Goal: Entertainment & Leisure: Consume media (video, audio)

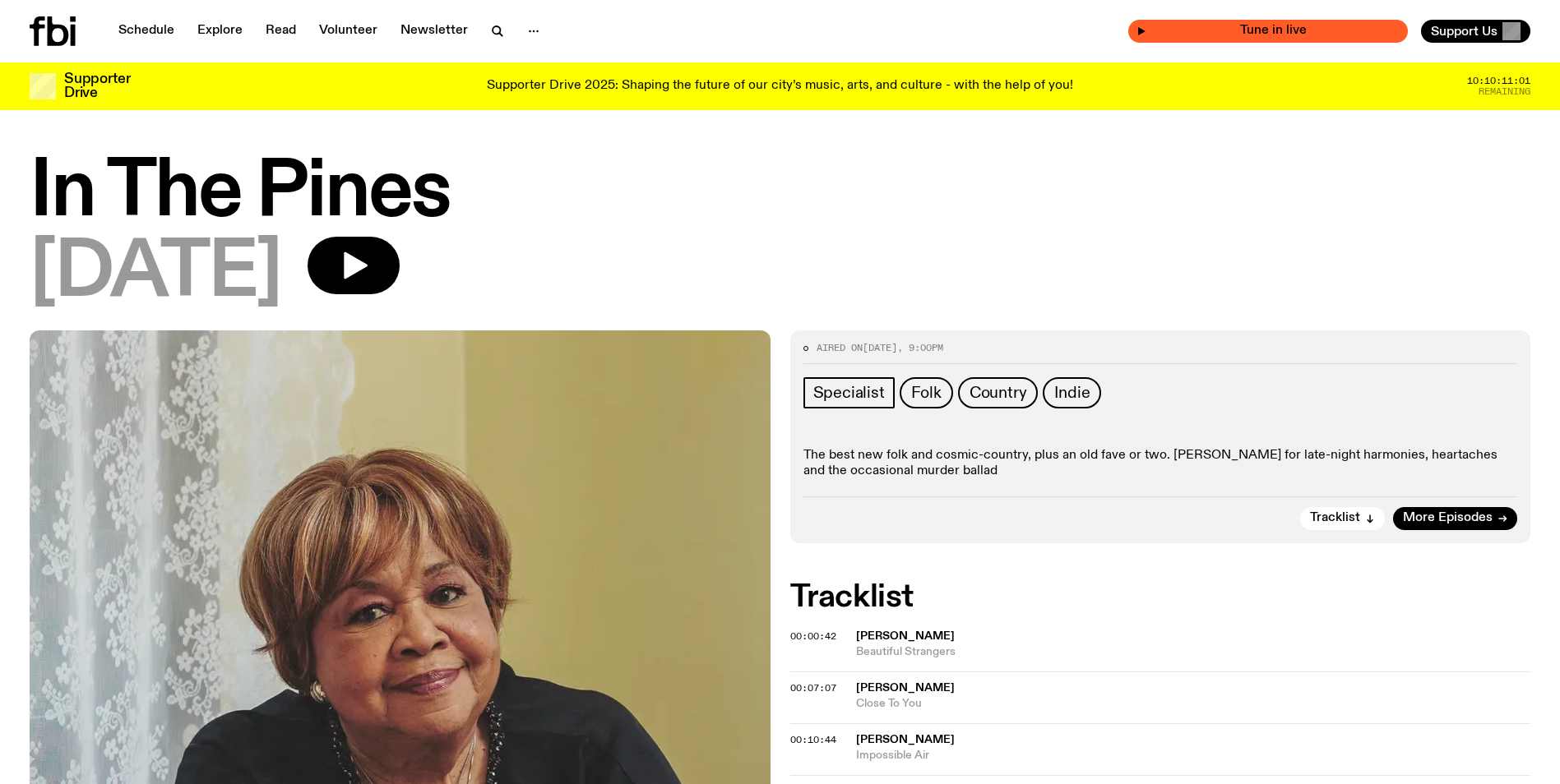
click at [1229, 23] on div "Tune in live" at bounding box center [1268, 31] width 280 height 23
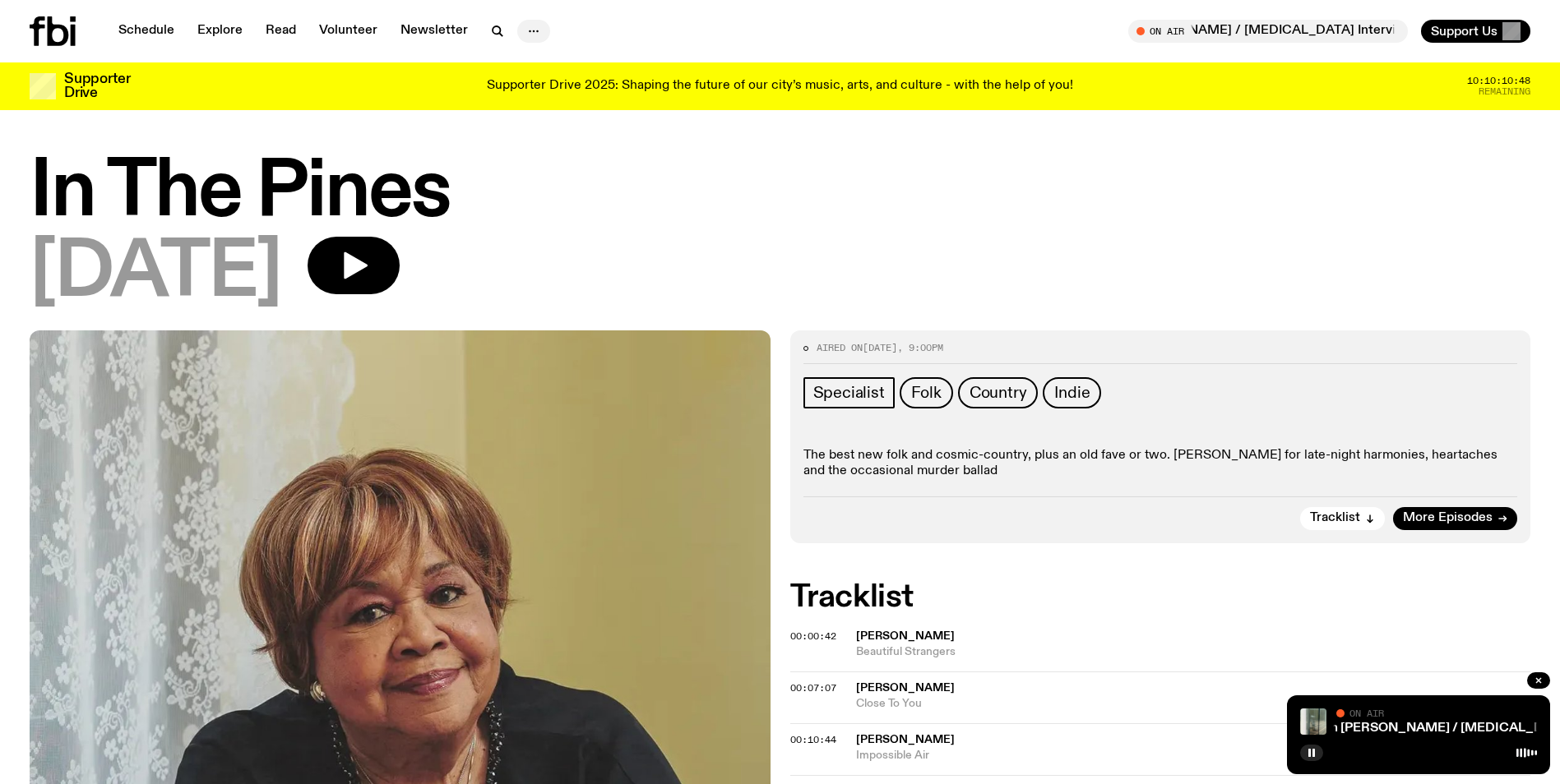
click at [526, 35] on icon "button" at bounding box center [533, 31] width 20 height 20
click at [144, 25] on link "Schedule" at bounding box center [147, 31] width 76 height 23
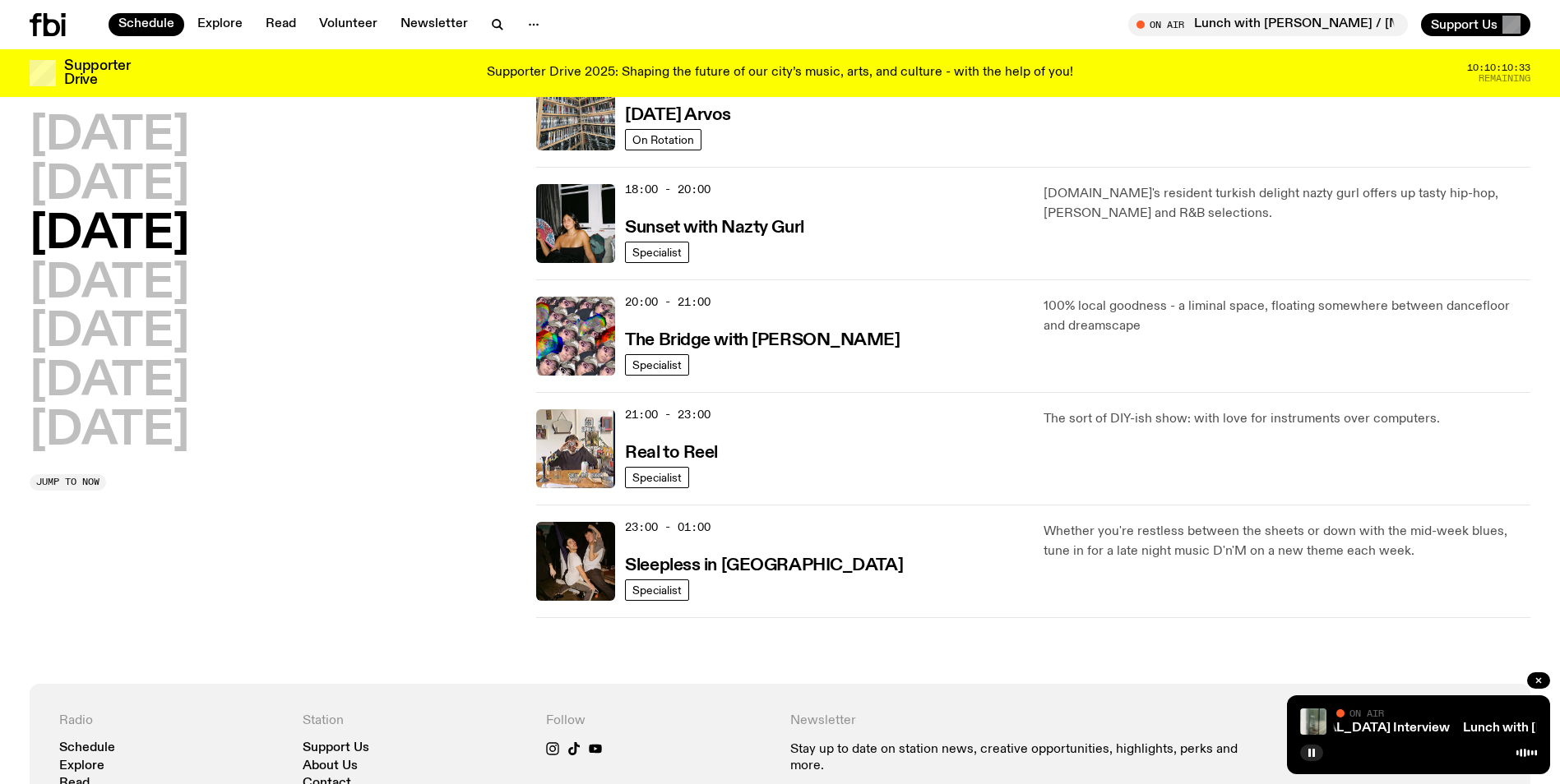
scroll to position [653, 0]
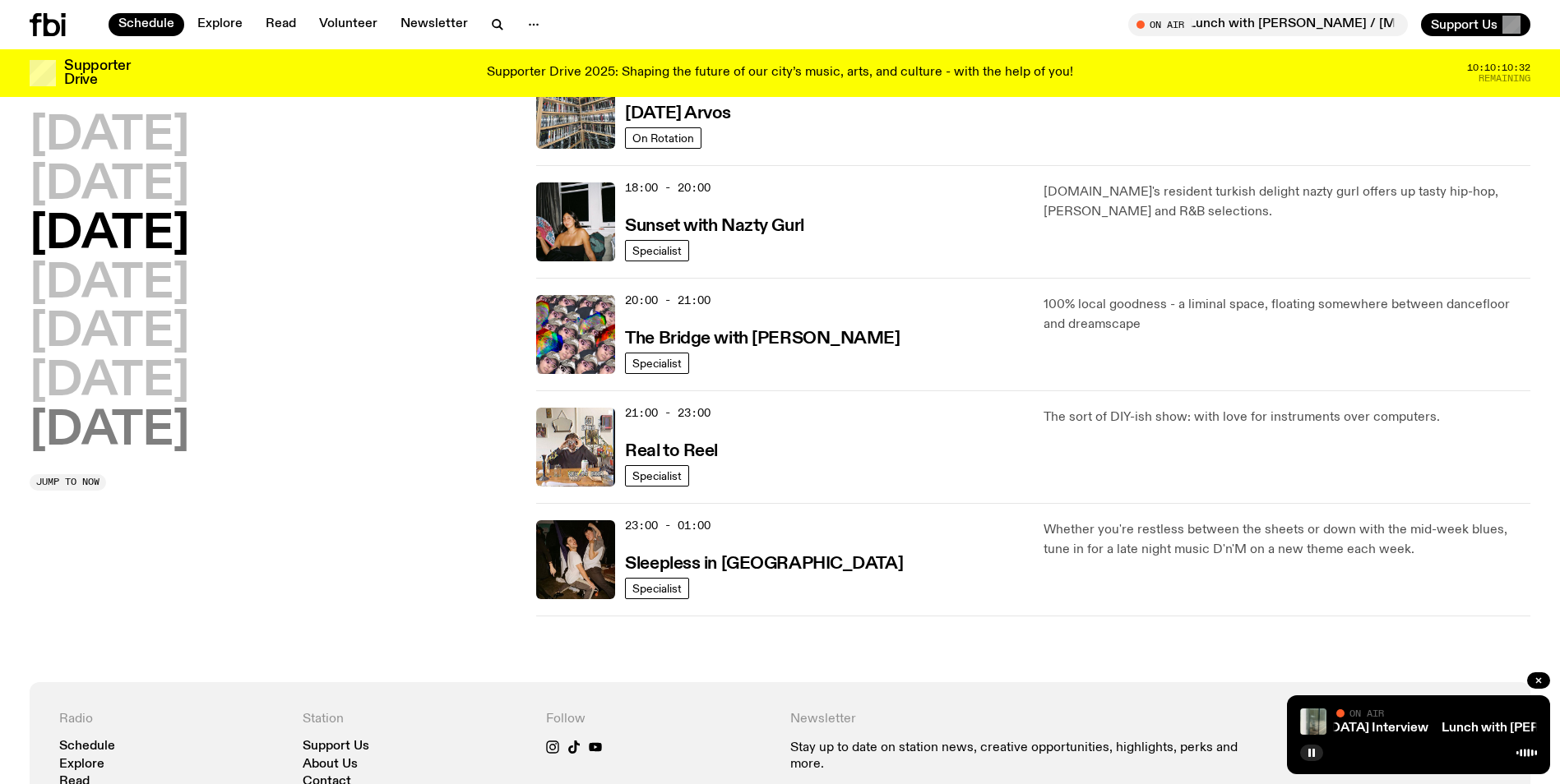
click at [179, 433] on h2 "[DATE]" at bounding box center [110, 431] width 160 height 46
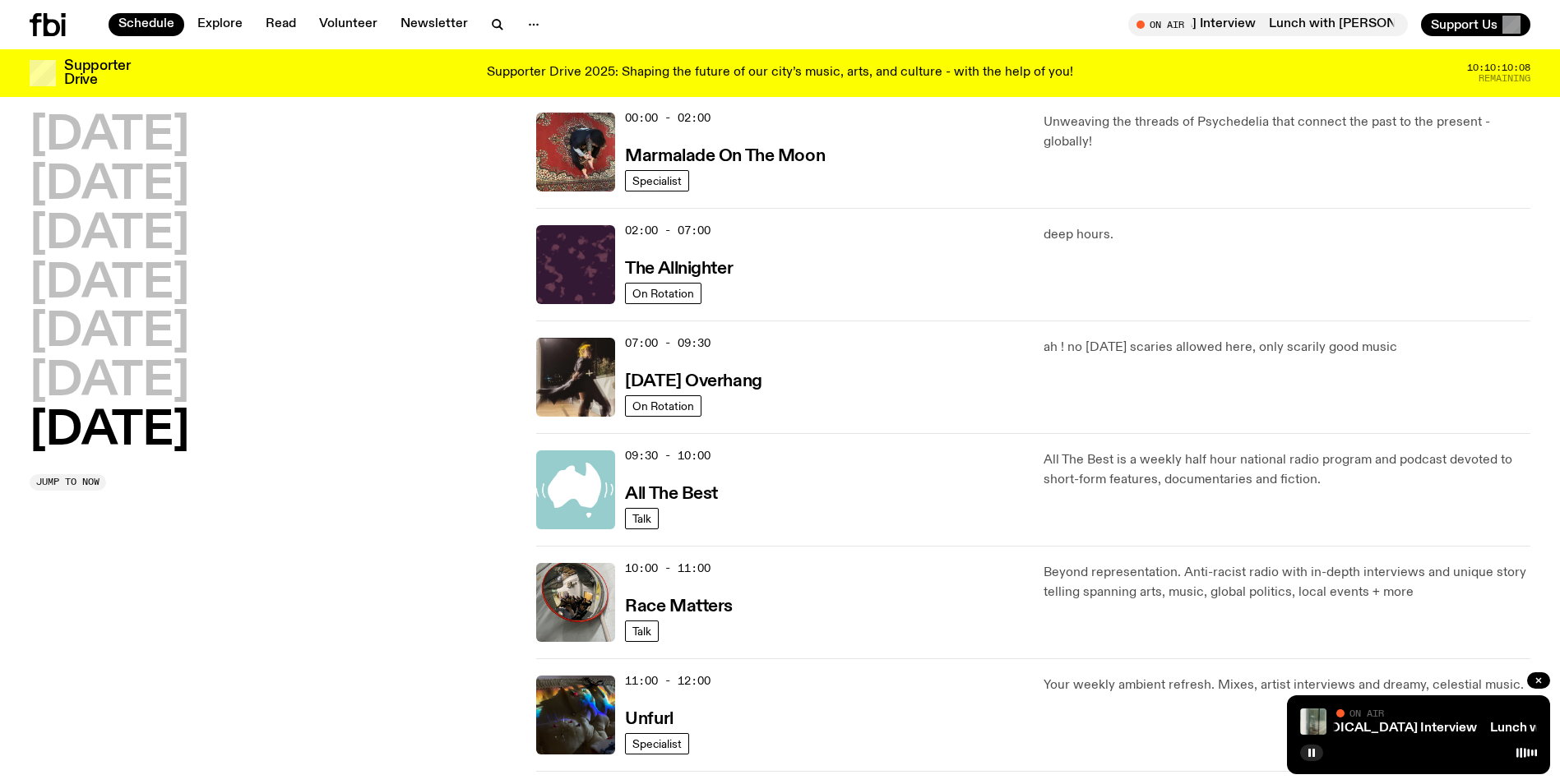
scroll to position [46, 0]
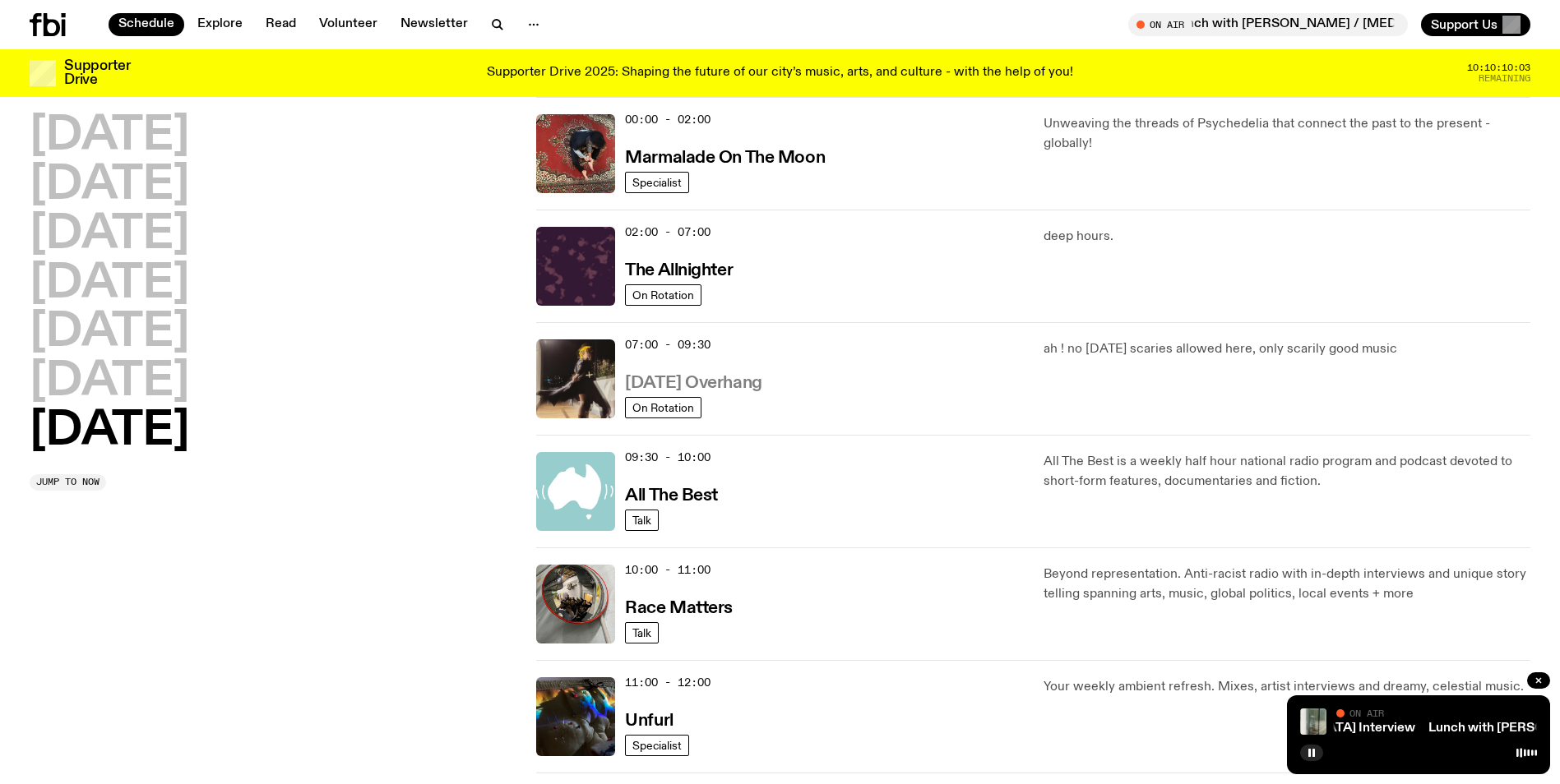
click at [648, 378] on h3 "[DATE] Overhang" at bounding box center [692, 383] width 136 height 17
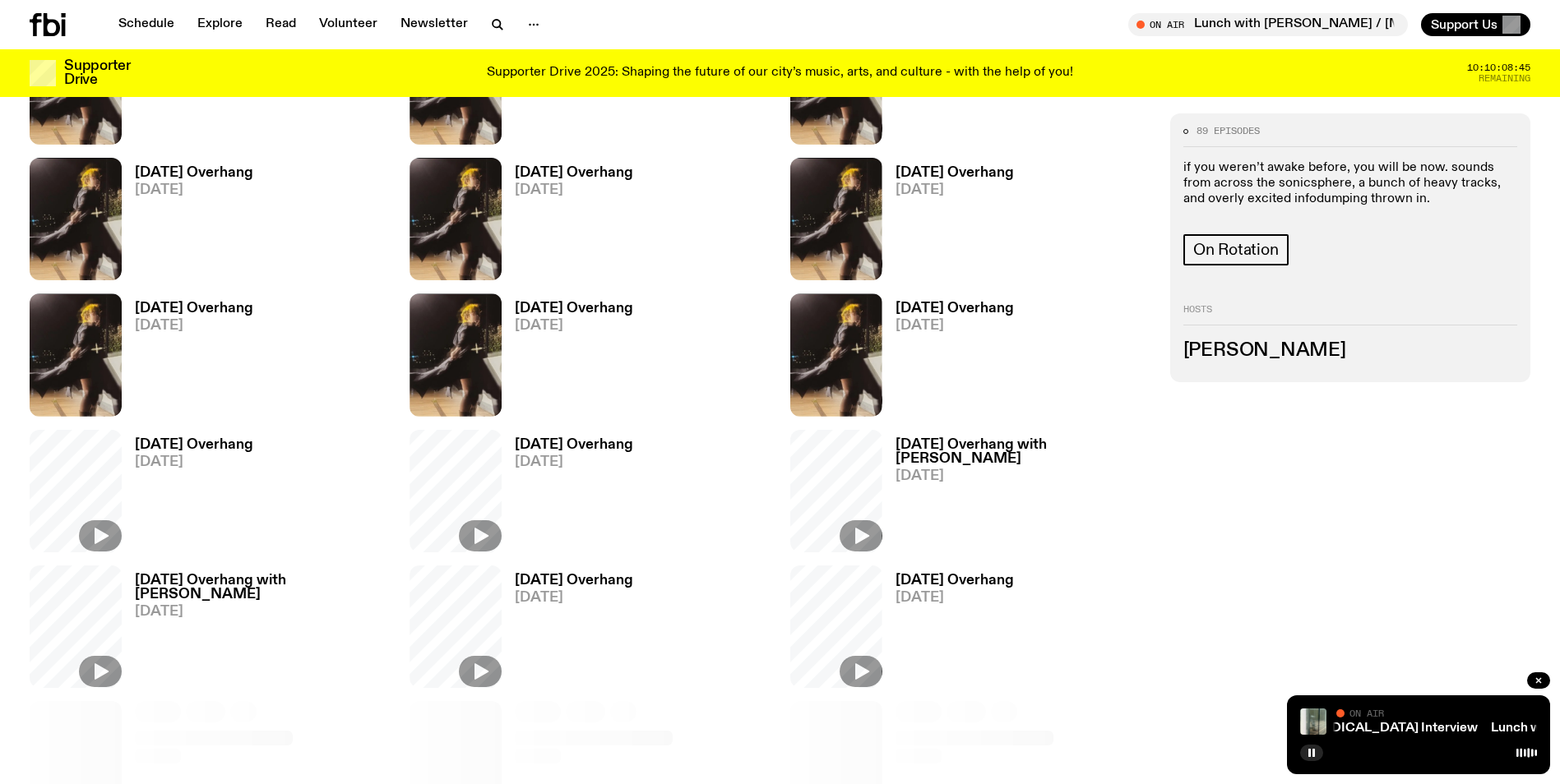
scroll to position [730, 0]
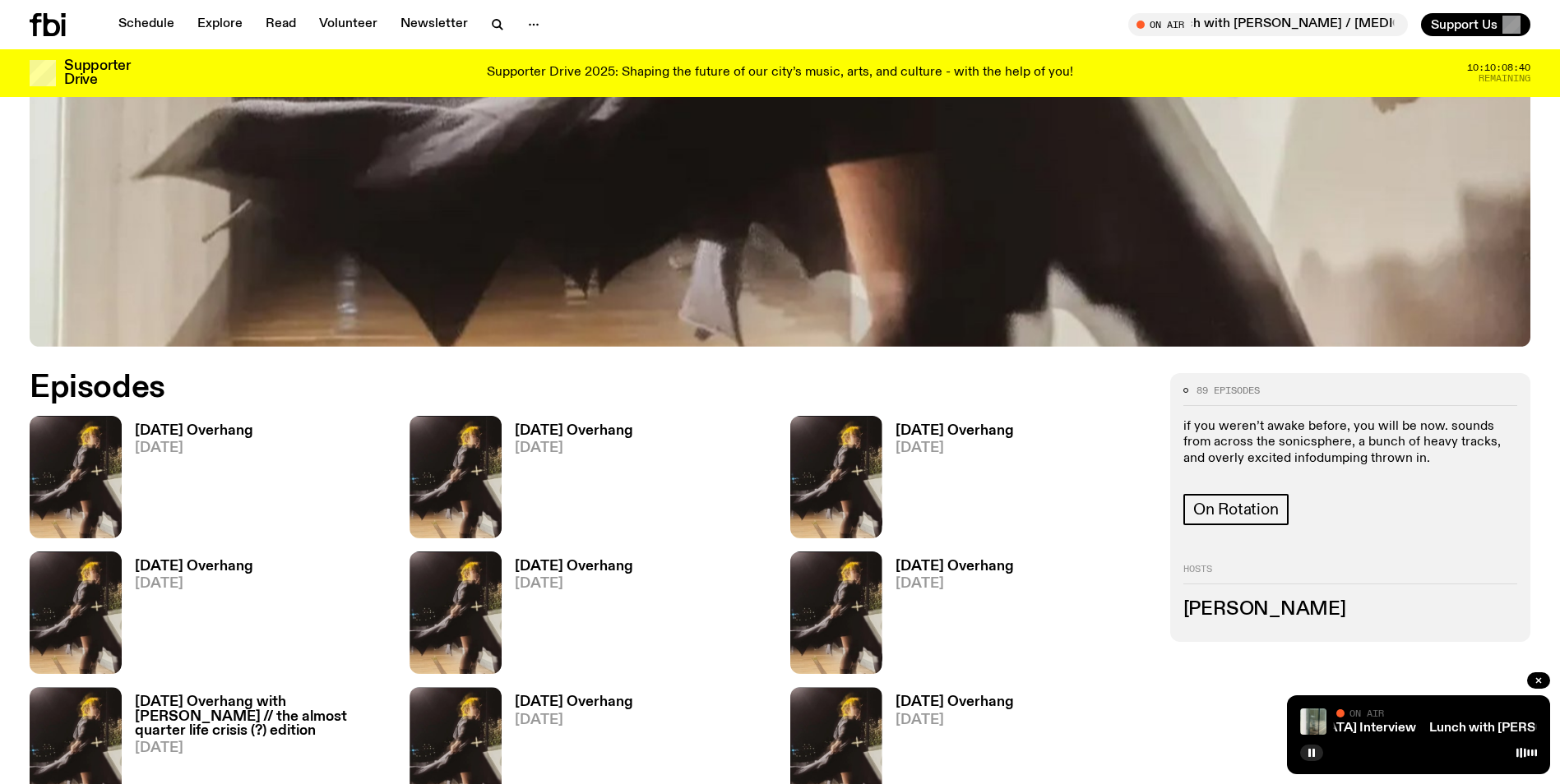
click at [181, 426] on h3 "[DATE] Overhang" at bounding box center [194, 431] width 118 height 14
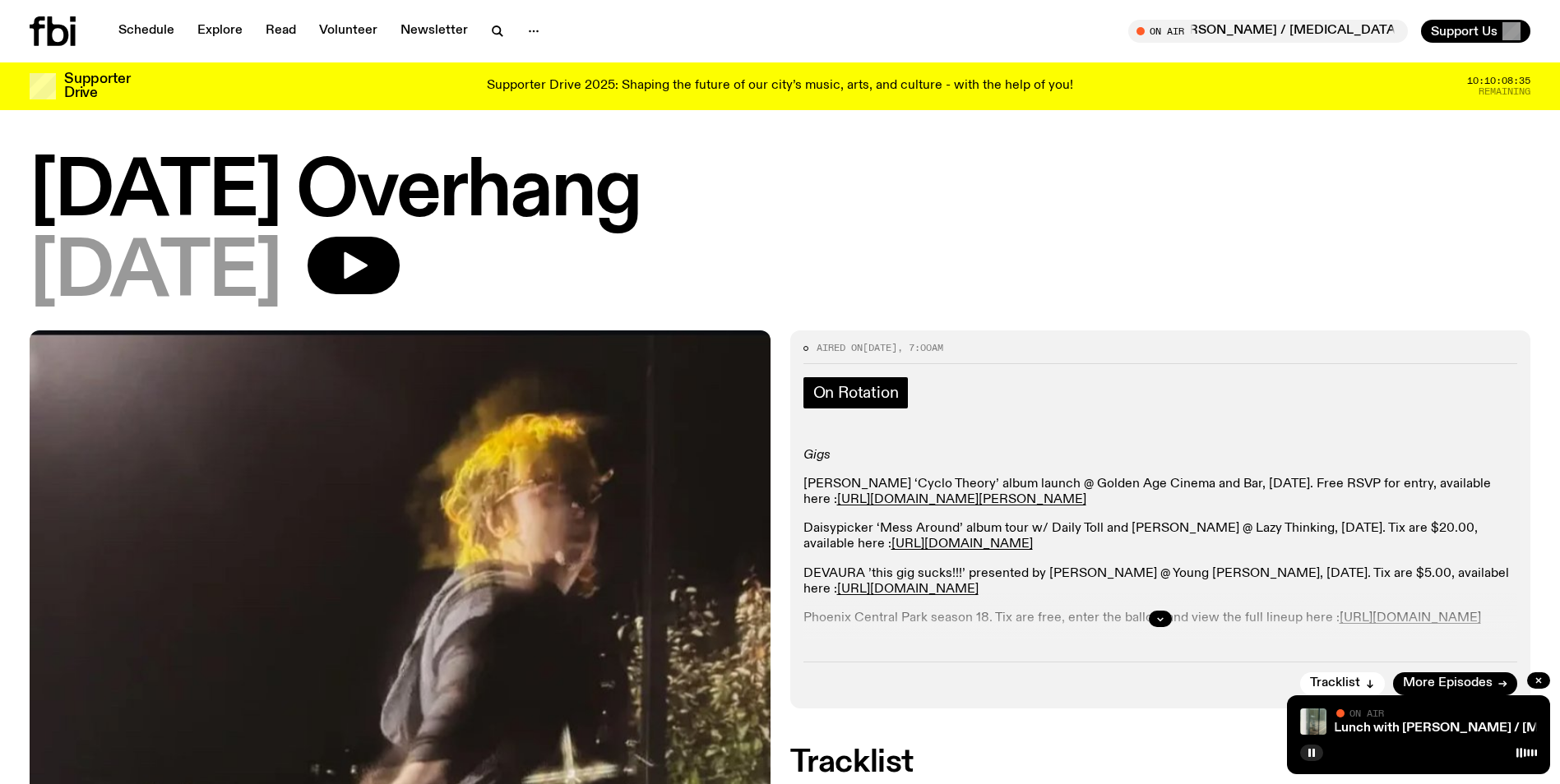
click at [843, 392] on span "On Rotation" at bounding box center [856, 392] width 85 height 18
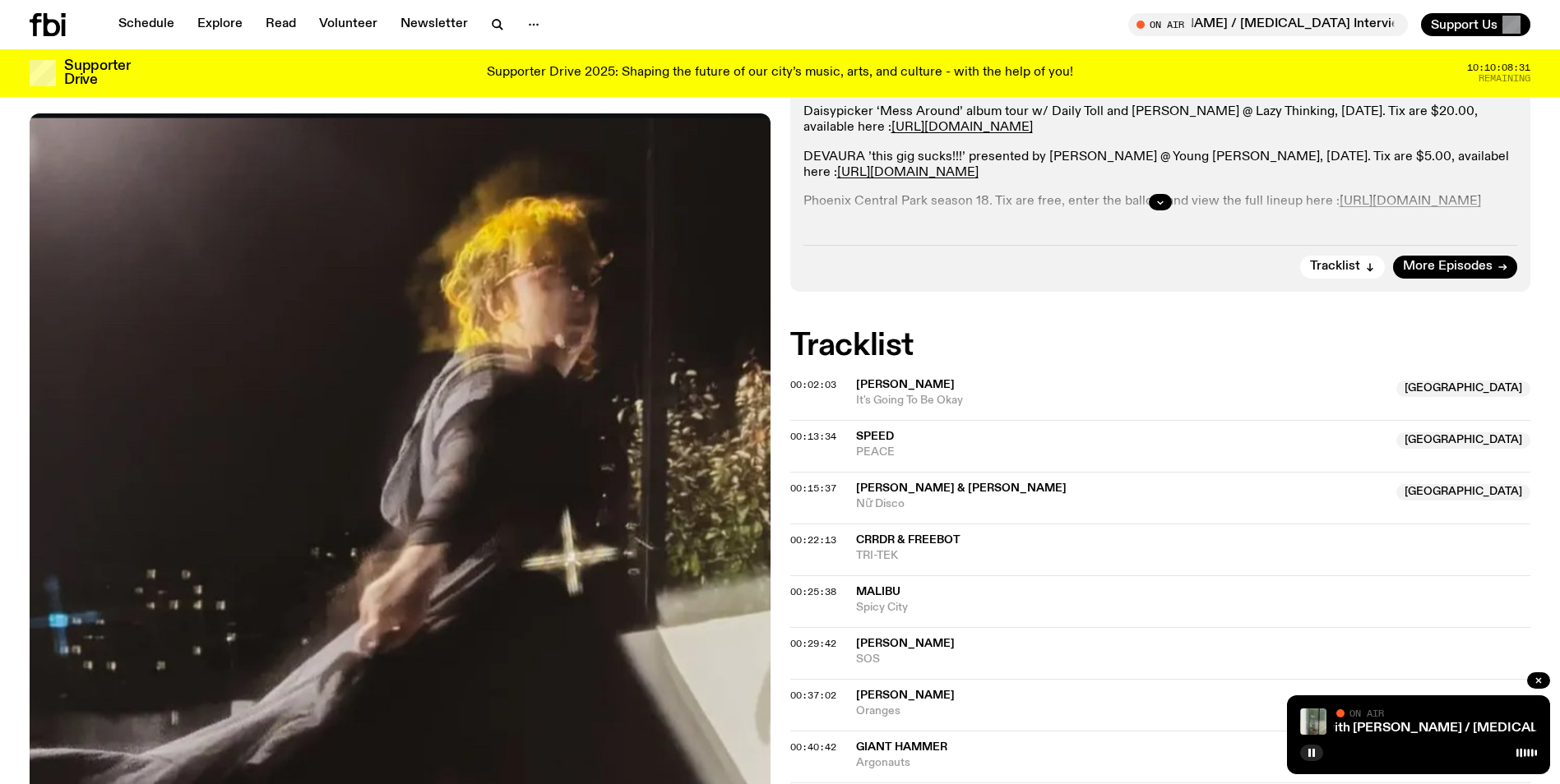
scroll to position [239, 0]
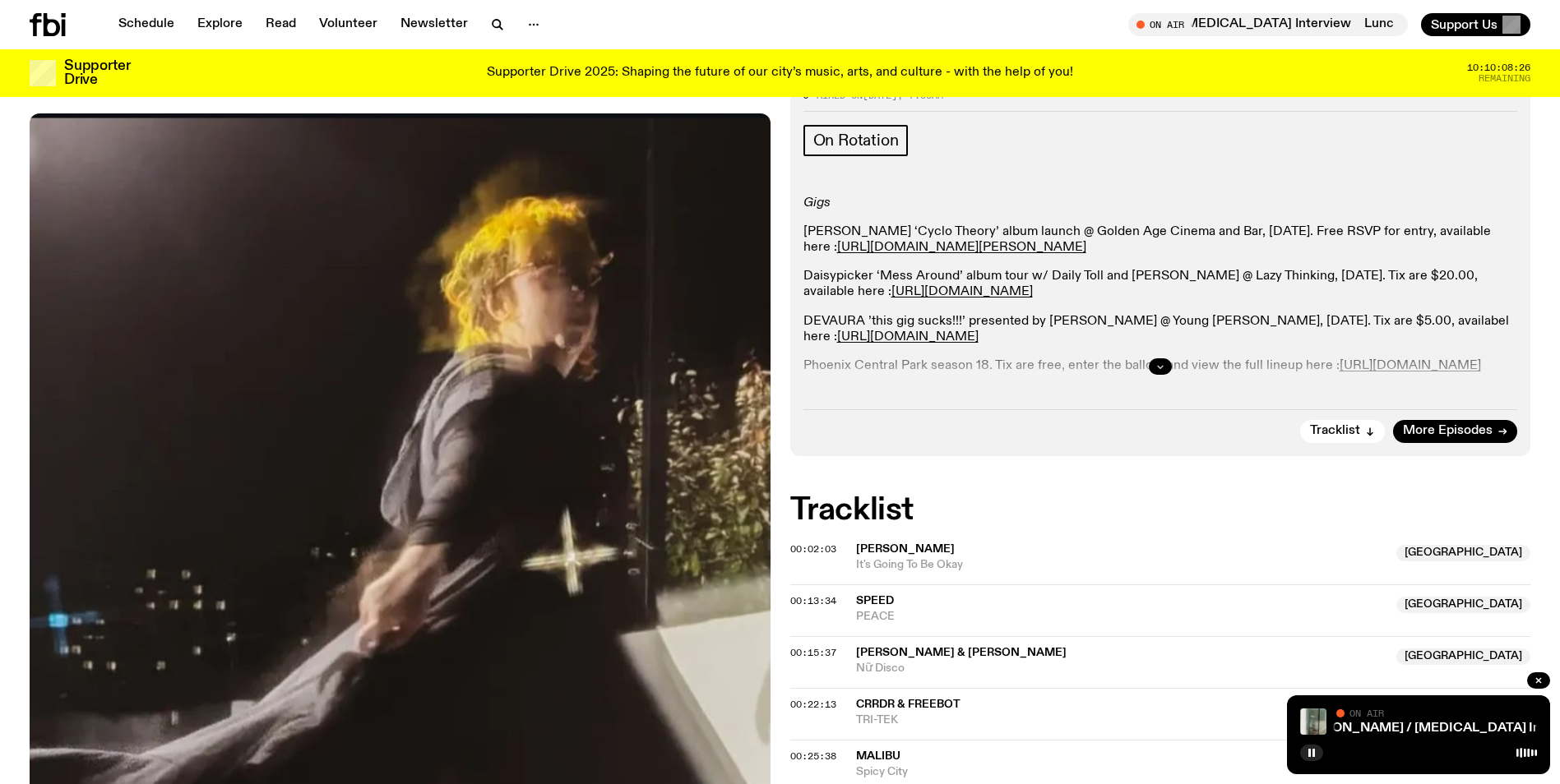
click at [1157, 372] on button "button" at bounding box center [1160, 367] width 23 height 17
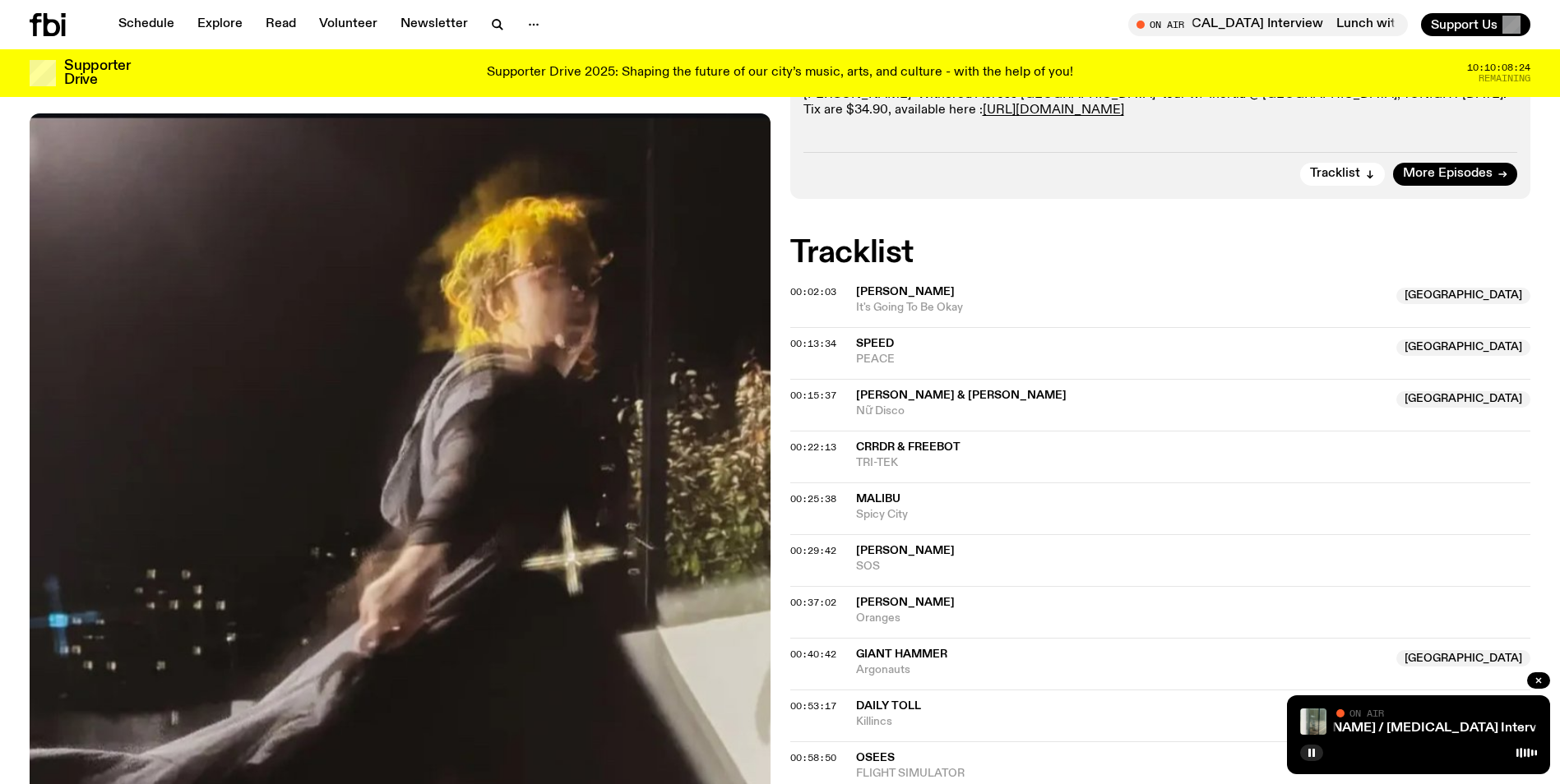
scroll to position [568, 0]
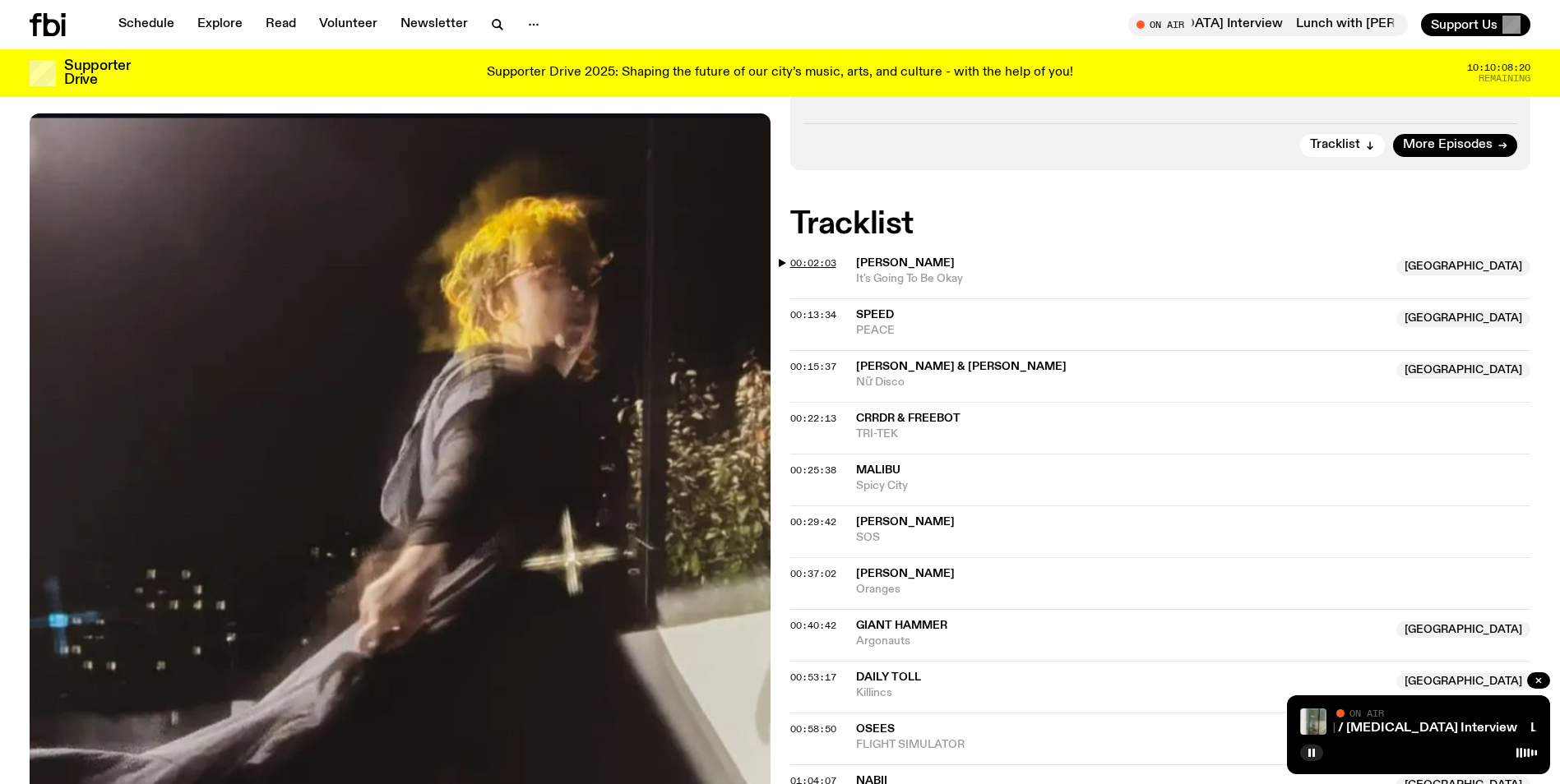
click at [793, 264] on span "00:02:03" at bounding box center [812, 263] width 46 height 13
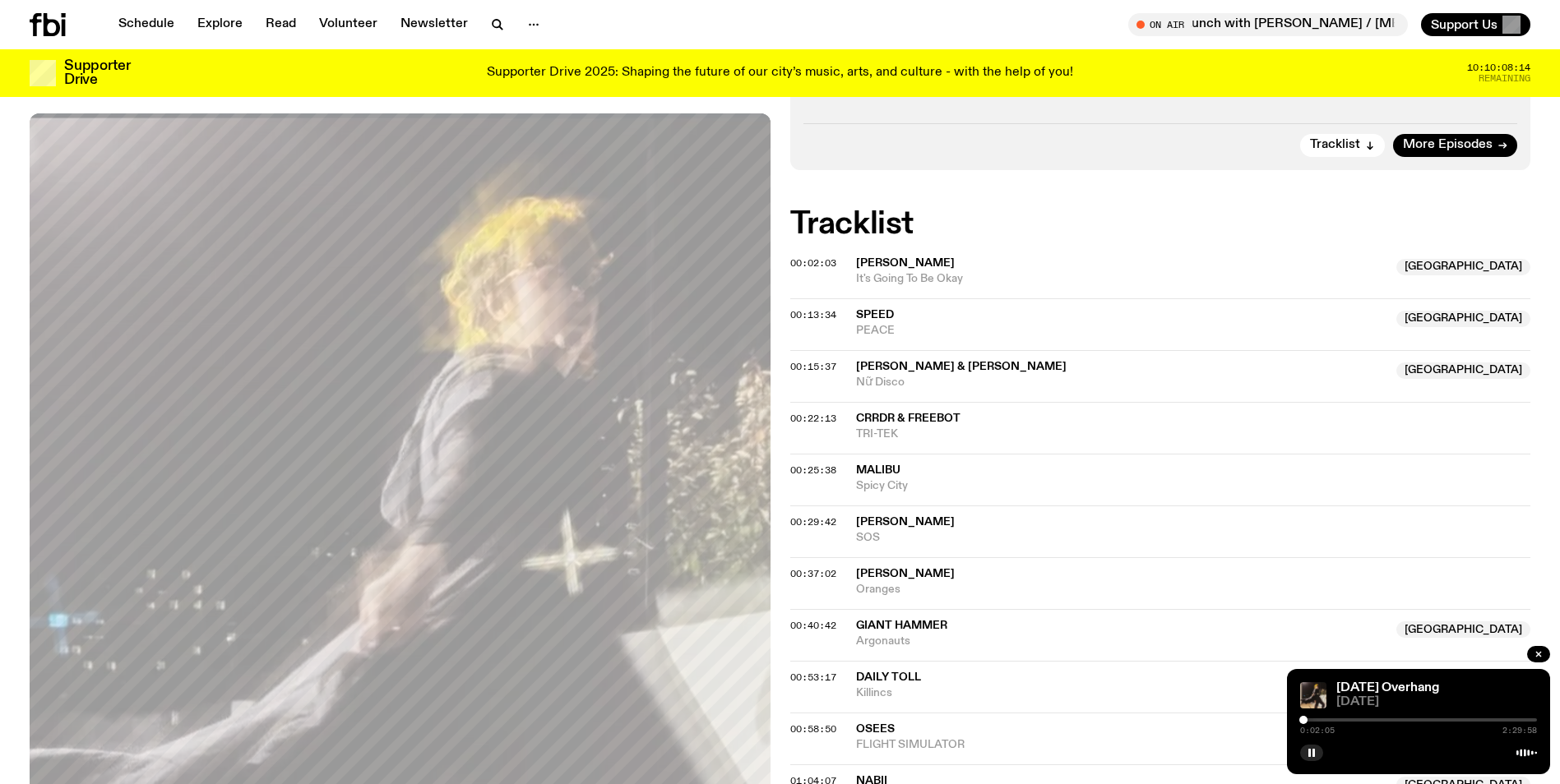
click at [1355, 717] on div "0:02:05 2:29:58" at bounding box center [1418, 725] width 237 height 20
click at [1362, 719] on div at bounding box center [1418, 720] width 237 height 4
click at [1410, 717] on div "0:39:03 2:29:58" at bounding box center [1418, 725] width 237 height 20
click at [1414, 720] on div at bounding box center [1418, 720] width 237 height 4
click at [783, 518] on div "Aired on [DATE] 7:00am On Rotation Gigs [PERSON_NAME] ‘Cyclo Theory’ album laun…" at bounding box center [780, 757] width 1560 height 2015
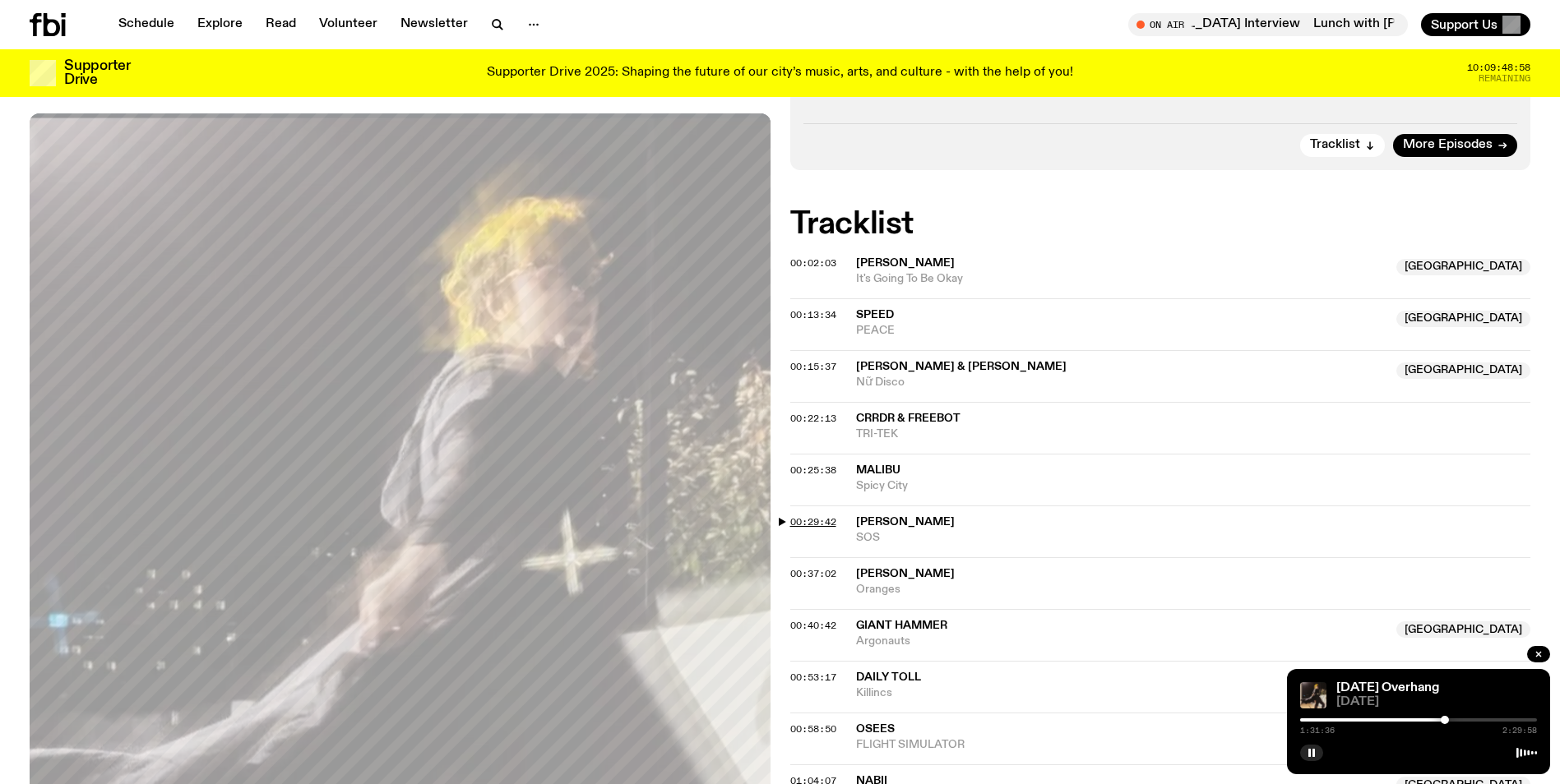
click at [816, 521] on span "00:29:42" at bounding box center [812, 522] width 46 height 13
click at [1350, 722] on div at bounding box center [1350, 719] width 8 height 8
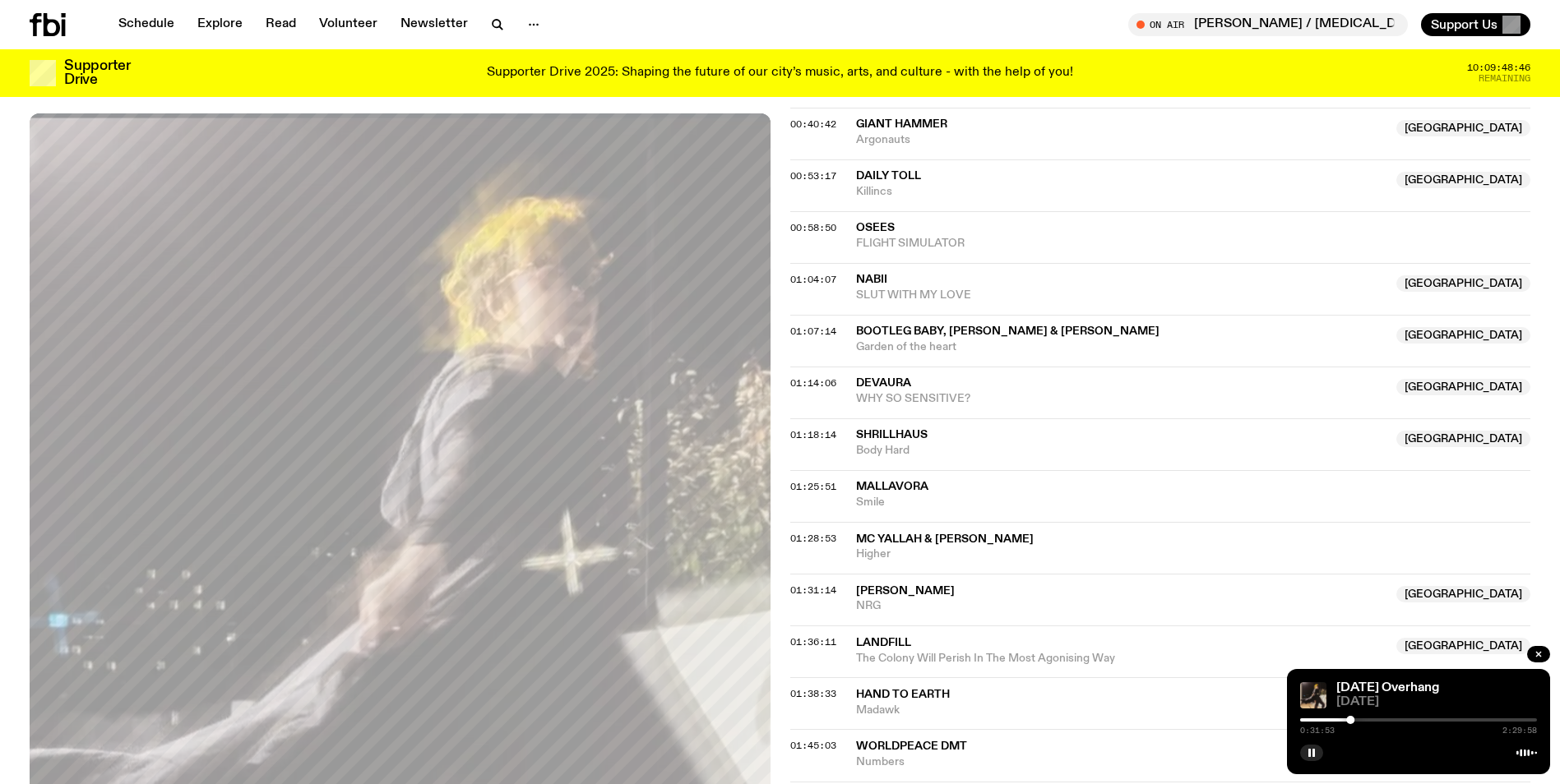
scroll to position [1390, 0]
